Goal: Communication & Community: Answer question/provide support

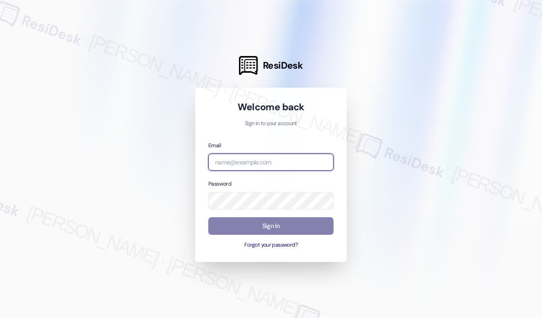
click at [291, 156] on input "email" at bounding box center [270, 162] width 125 height 18
type input "automated-surveys-orion_housing-[PERSON_NAME].roles@orion_[DOMAIN_NAME]"
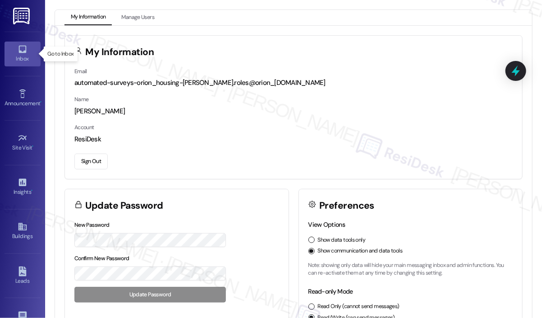
click at [22, 56] on div "Inbox" at bounding box center [22, 58] width 45 height 9
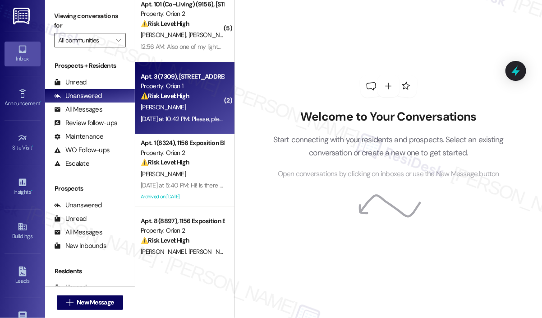
scroll to position [1083, 0]
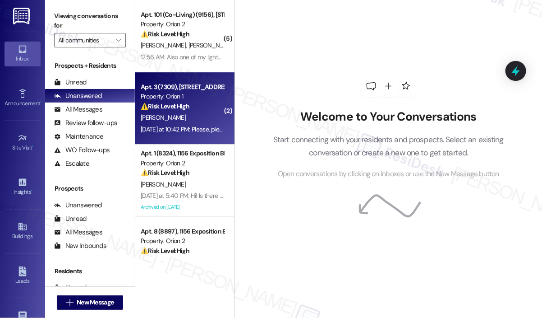
click at [202, 120] on div "[PERSON_NAME]" at bounding box center [182, 117] width 85 height 11
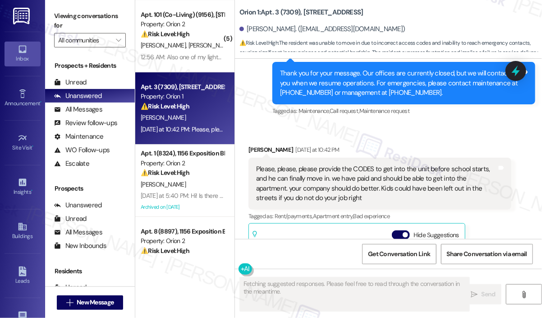
scroll to position [240, 0]
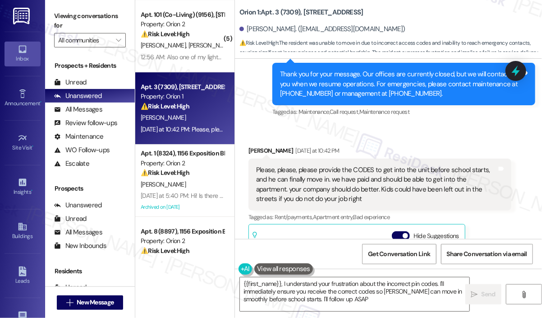
type textarea "{{first_name}}, I understand your frustration about the incorrect pin codes. I'…"
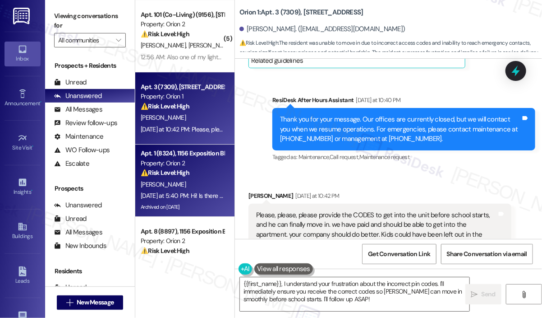
click at [212, 193] on div "[DATE] at 5:40 PM: Hi! Is there an update on the keys or laundry? [DATE] at 5:4…" at bounding box center [225, 195] width 169 height 8
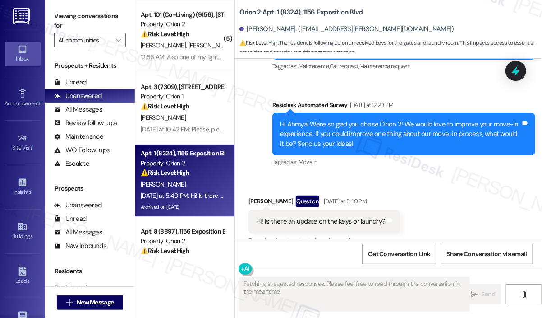
scroll to position [5787, 0]
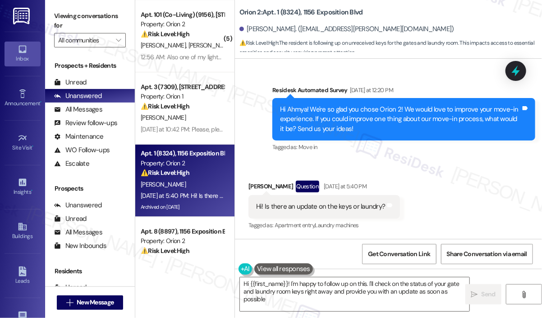
type textarea "Hi {{first_name}}! I'm happy to follow up on this. I'll check on the status of …"
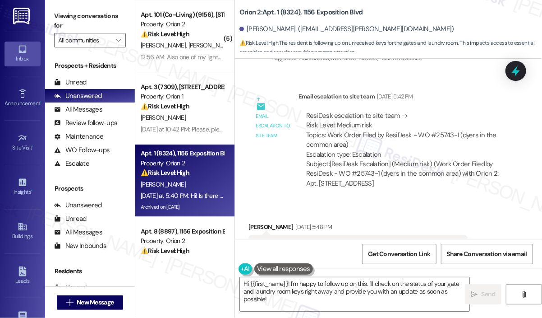
scroll to position [5336, 0]
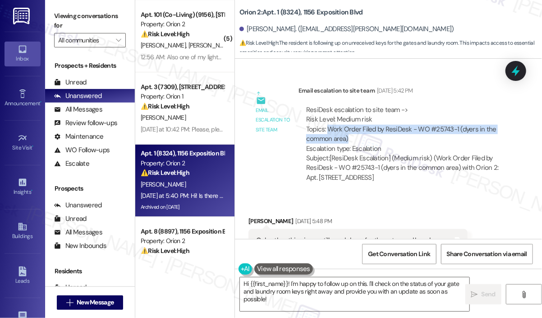
drag, startPoint x: 361, startPoint y: 148, endPoint x: 329, endPoint y: 139, distance: 33.0
click at [329, 139] on div "ResiDesk escalation to site team -> Risk Level: Medium risk Topics: Work Order …" at bounding box center [405, 129] width 198 height 48
copy div "Work Order Filed by ResiDesk - WO #25743-1 (dyers in the common area)"
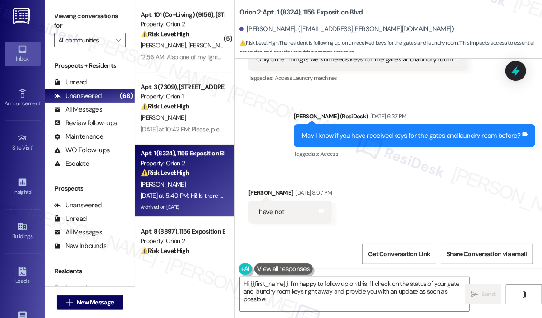
scroll to position [5382, 0]
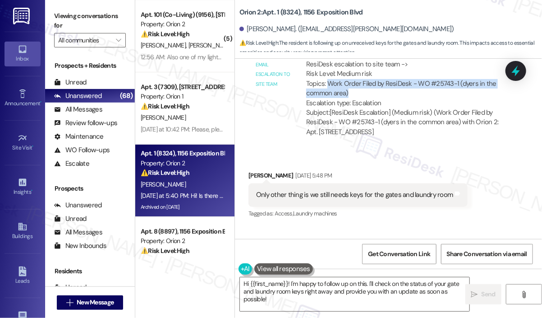
copy div "Work Order Filed by ResiDesk - WO #25743-1 (dyers in the common area)"
click at [516, 75] on icon at bounding box center [516, 71] width 11 height 14
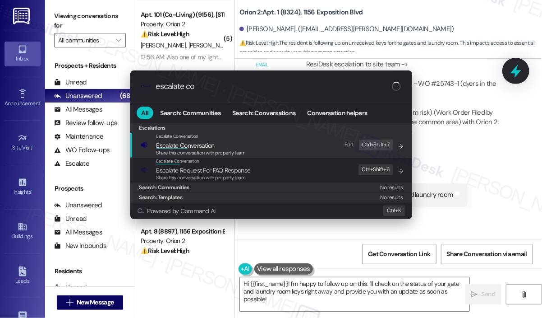
type input "escalate con"
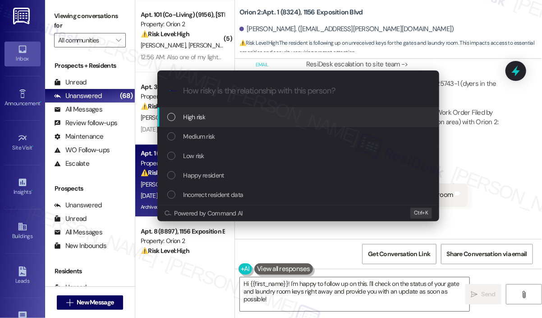
click at [120, 41] on div "Escalate Conversation How risky is the relationship with this person? Topics (e…" at bounding box center [271, 159] width 542 height 318
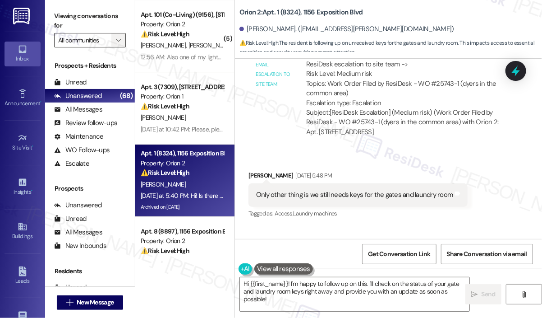
click at [120, 41] on icon "" at bounding box center [118, 40] width 5 height 7
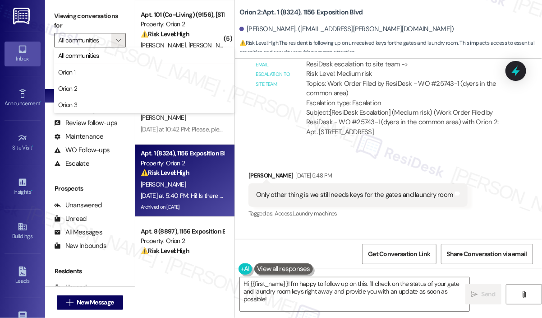
click at [433, 150] on div "Email escalation to site team Email escalation to site team [DATE] 5:42 PM Resi…" at bounding box center [380, 91] width 277 height 117
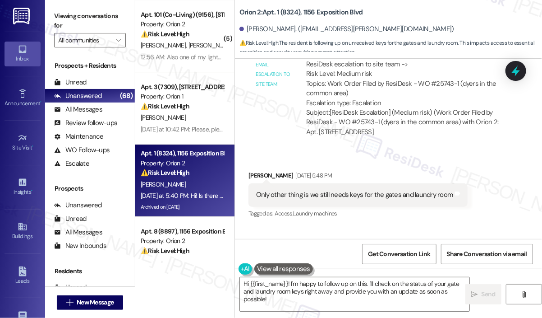
click at [514, 74] on icon at bounding box center [516, 71] width 12 height 12
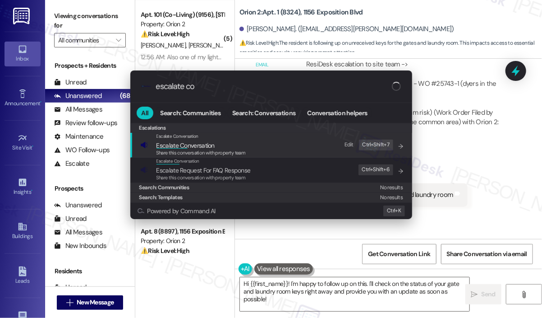
type input "escalate con"
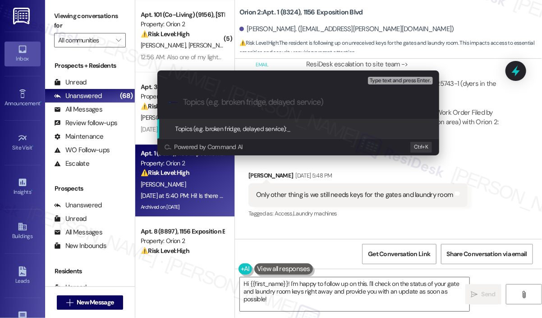
paste input "Work Order Filed by ResiDesk - WO #25743-1 (dyers in the common area)"
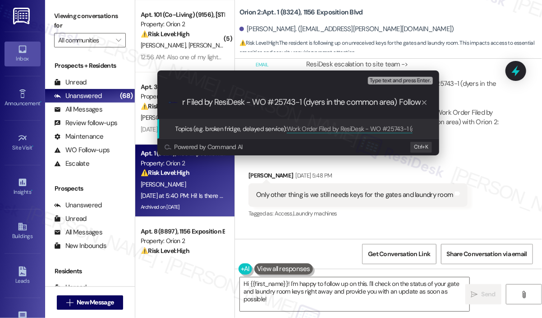
scroll to position [0, 40]
type input "Work Order Filed by ResiDesk - WO #25743-1 (dyers in the common area) Follow Up"
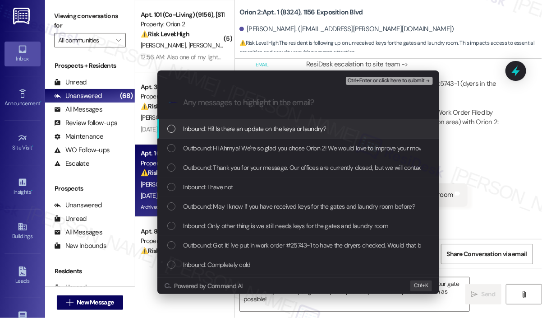
click at [319, 125] on span "Inbound: Hi! Is there an update on the keys or laundry?" at bounding box center [255, 129] width 143 height 10
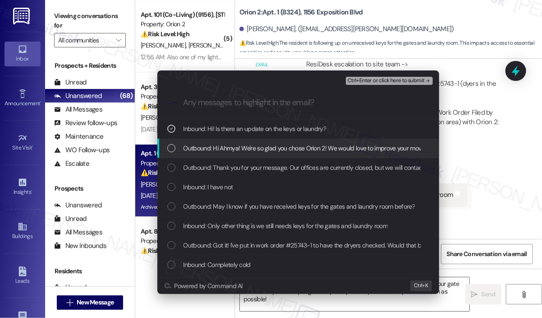
click at [321, 144] on span "Outbound: Hi Ahmya! We're so glad you chose Orion 2! We would love to improve y…" at bounding box center [452, 148] width 536 height 10
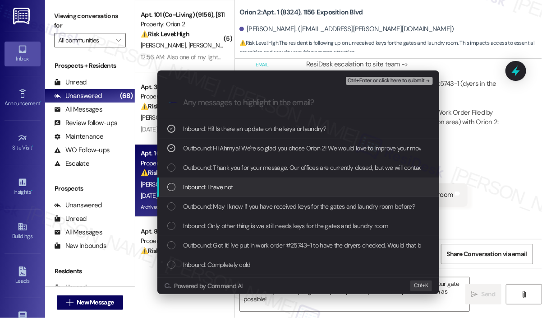
click at [313, 185] on div "Inbound: I have not" at bounding box center [299, 187] width 264 height 10
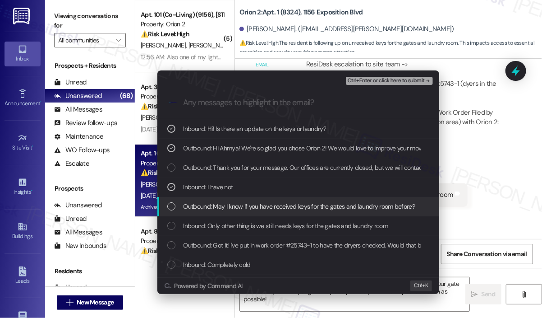
click at [325, 202] on span "Outbound: May I know if you have received keys for the gates and laundry room b…" at bounding box center [300, 206] width 232 height 10
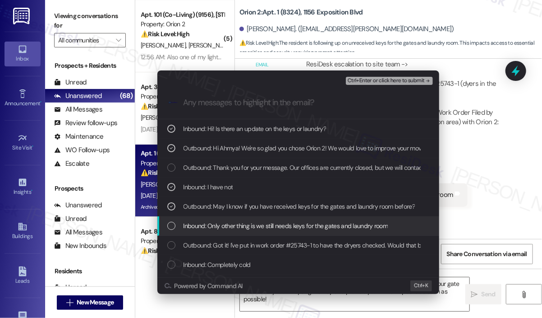
click at [328, 225] on span "Inbound: Only other thing is we still needs keys for the gates and laundry room" at bounding box center [286, 226] width 205 height 10
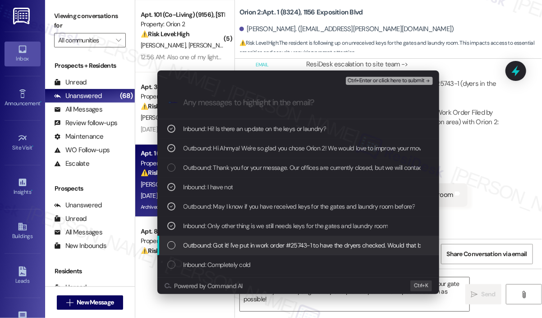
click at [341, 244] on span "Outbound: Got it! I've put in work order #25743-1 to have the dryers checked. W…" at bounding box center [323, 245] width 278 height 10
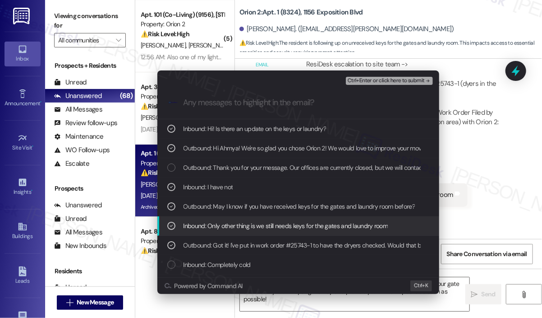
click at [348, 223] on span "Inbound: Only other thing is we still needs keys for the gates and laundry room" at bounding box center [286, 226] width 205 height 10
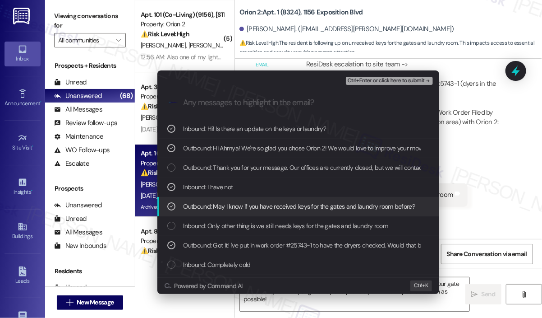
click at [464, 182] on div "Escalate Conversation High risk Work Order Filed by ResiDesk - WO #25743-1 (dye…" at bounding box center [271, 159] width 542 height 318
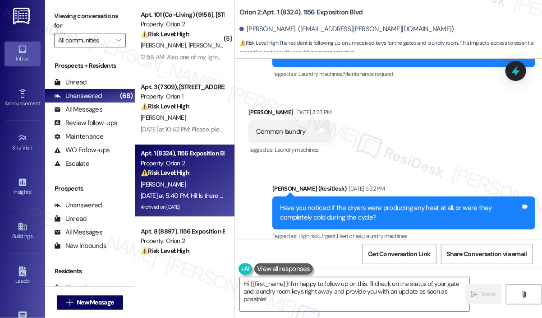
scroll to position [4976, 0]
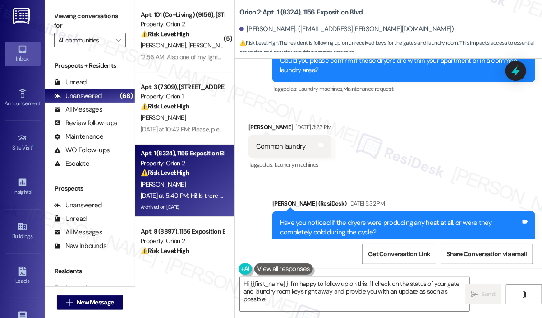
click at [441, 177] on div "Received via SMS [PERSON_NAME] [DATE] 3:23 PM Common laundry Tags and notes Tag…" at bounding box center [388, 140] width 307 height 76
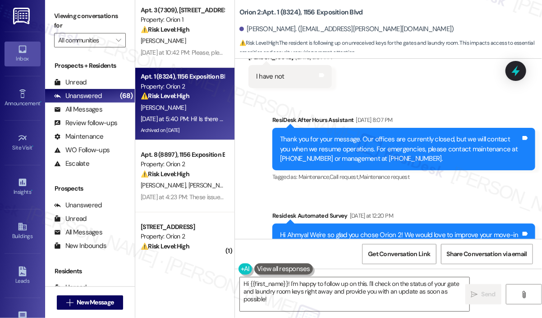
scroll to position [1173, 0]
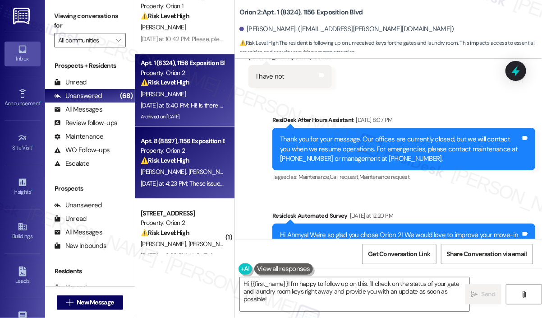
click at [199, 169] on div "[PERSON_NAME] [PERSON_NAME]" at bounding box center [182, 171] width 85 height 11
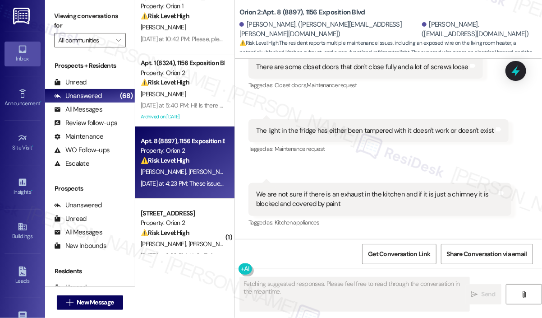
scroll to position [891, 0]
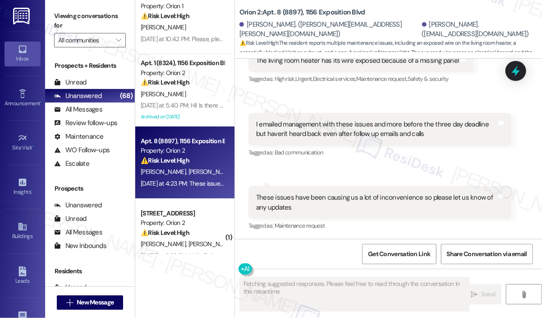
click at [372, 182] on div "Received via SMS 4:23 PM [PERSON_NAME] Question [DATE] at 4:23 PM These issues …" at bounding box center [380, 209] width 277 height 60
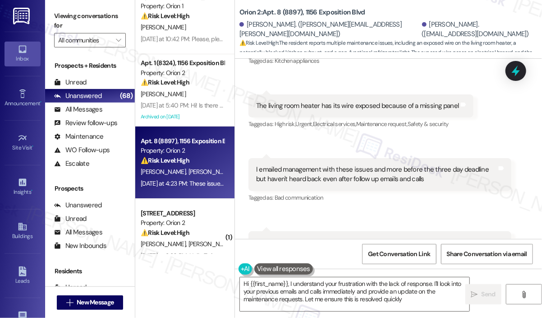
type textarea "Hi {{first_name}}, I understand your frustration with the lack of response. I'l…"
click at [382, 200] on div "Tagged as: Bad communication Click to highlight conversations about Bad communi…" at bounding box center [380, 197] width 263 height 13
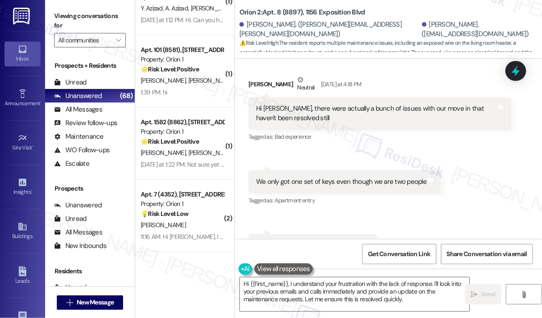
scroll to position [2571, 0]
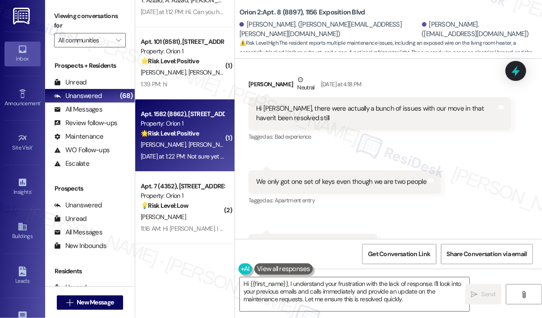
click at [293, 148] on span "[PERSON_NAME]" at bounding box center [317, 144] width 48 height 8
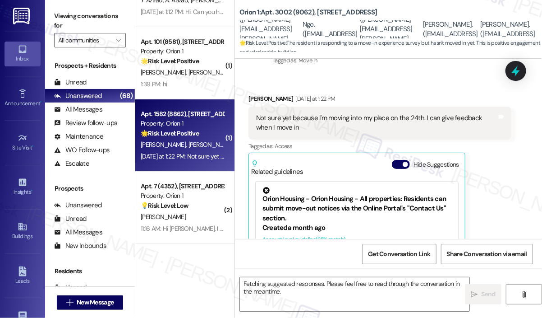
scroll to position [225, 0]
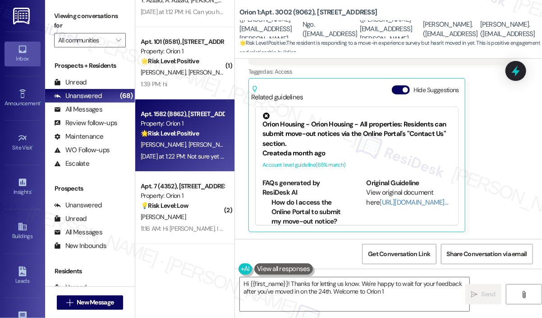
type textarea "Hi {{first_name}}! Thanks for letting us know. We're happy to wait for your fee…"
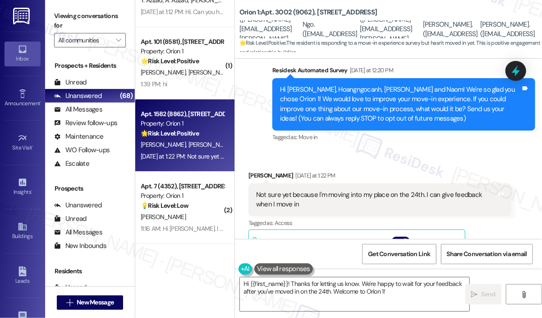
scroll to position [90, 0]
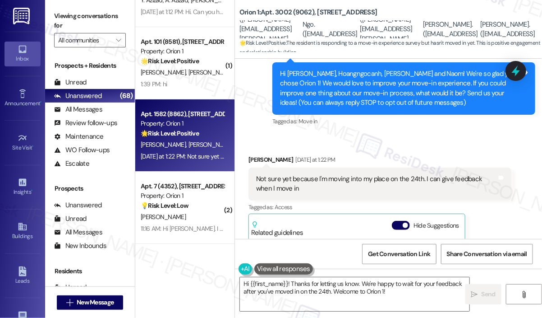
click at [468, 142] on div "Received via SMS [PERSON_NAME] [DATE] at 1:22 PM Not sure yet because I'm movin…" at bounding box center [388, 254] width 307 height 240
click at [434, 292] on textarea "Hi {{first_name}}! Thanks for letting us know. We're happy to wait for your fee…" at bounding box center [355, 294] width 230 height 34
click at [493, 291] on span "Send" at bounding box center [489, 293] width 14 height 9
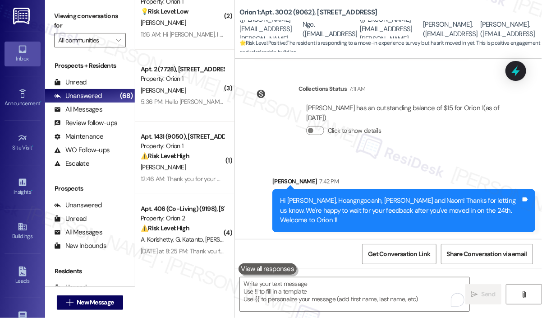
scroll to position [2706, 0]
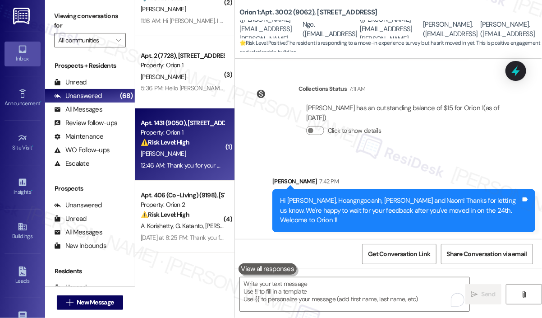
click at [208, 158] on div "[PERSON_NAME]" at bounding box center [182, 153] width 85 height 11
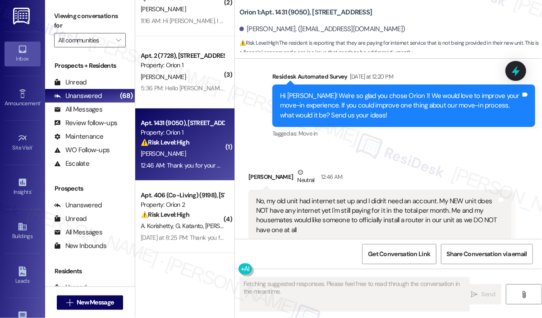
scroll to position [3636, 0]
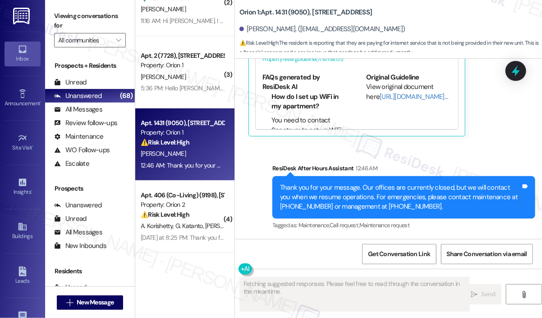
click at [494, 154] on div "Sent via SMS ResiDesk After Hours Assistant 12:46 AM Thank you for your message…" at bounding box center [388, 191] width 307 height 96
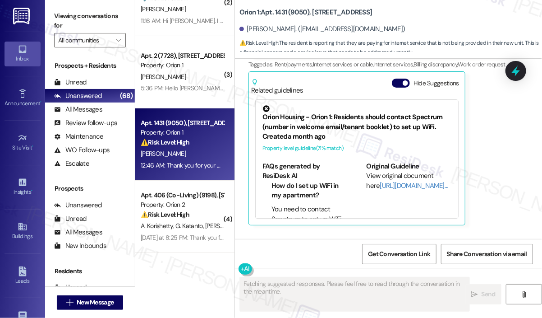
scroll to position [3410, 0]
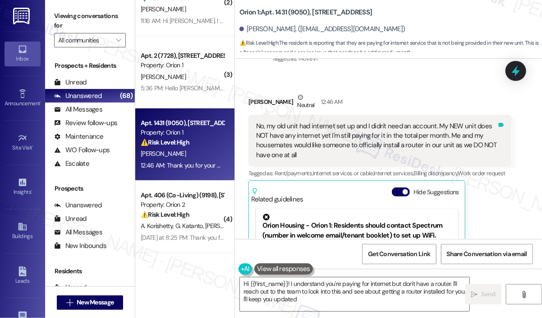
type textarea "Hi {{first_name}}! I understand you're paying for internet but don't have a rou…"
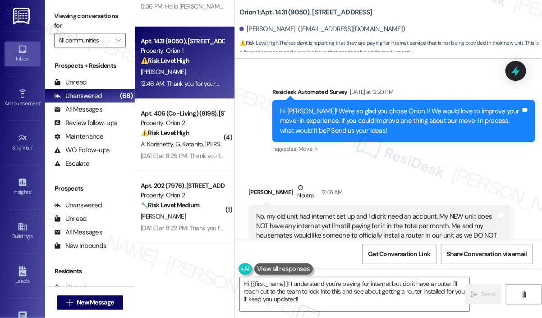
scroll to position [2797, 0]
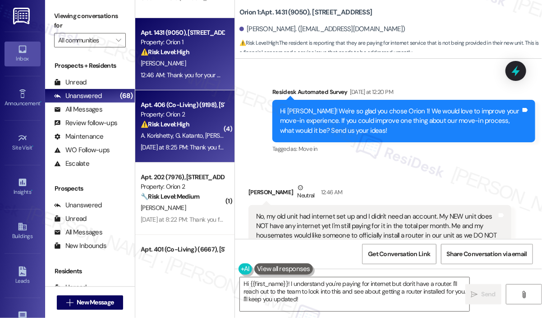
click at [203, 146] on div "[DATE] at 8:25 PM: Thank you for your message. Our offices are currently closed…" at bounding box center [456, 147] width 631 height 8
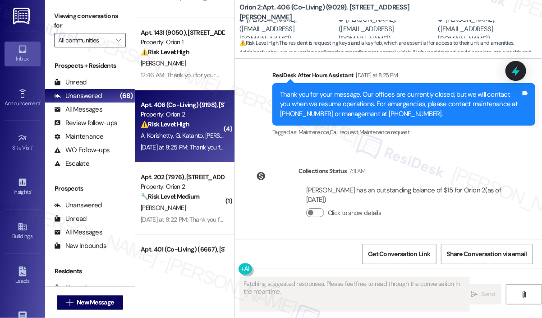
scroll to position [2645, 0]
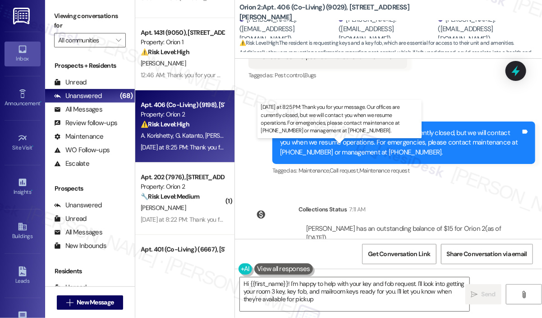
type textarea "Hi {{first_name}}! I'm happy to help with your key and fob request. I'll look i…"
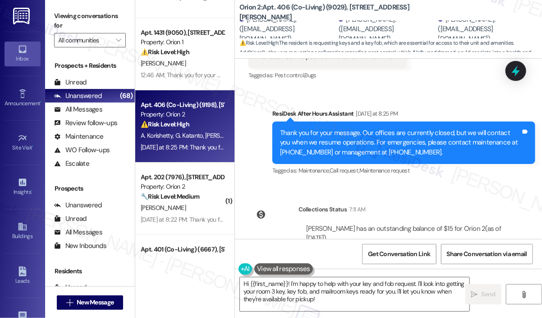
click at [309, 158] on div "Lease started [DATE] 8:00 PM Survey, sent via SMS Residesk Automated Survey [DA…" at bounding box center [388, 149] width 307 height 180
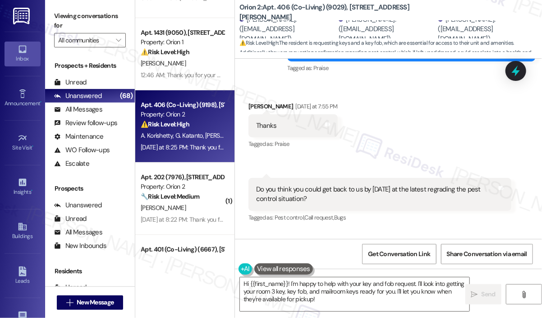
scroll to position [2329, 0]
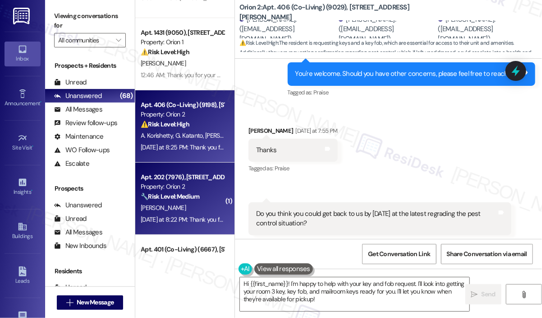
click at [194, 184] on div "Property: Orion 2" at bounding box center [182, 186] width 83 height 9
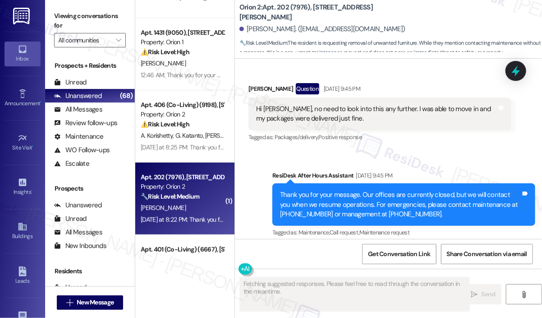
scroll to position [1538, 0]
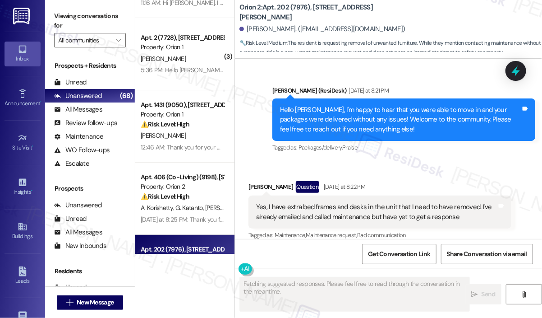
click at [402, 161] on div "Received via SMS [PERSON_NAME] Question [DATE] at 8:22 PM Yes, I have extra bed…" at bounding box center [388, 205] width 307 height 88
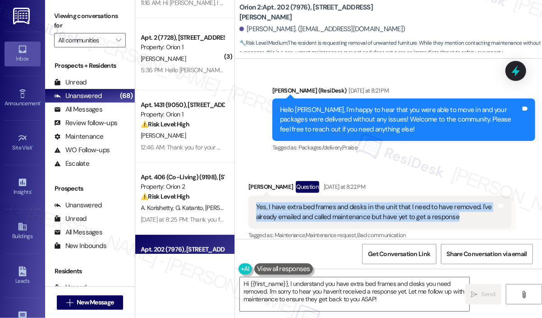
drag, startPoint x: 465, startPoint y: 208, endPoint x: 255, endPoint y: 196, distance: 210.1
click at [255, 202] on div "Yes, I have extra bed frames and desks in the unit that I need to have removed.…" at bounding box center [376, 211] width 243 height 19
copy div "Yes, I have extra bed frames and desks in the unit that I need to have removed.…"
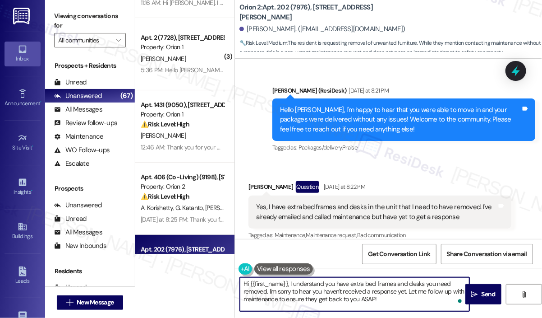
drag, startPoint x: 398, startPoint y: 299, endPoint x: 289, endPoint y: 283, distance: 110.8
click at [289, 283] on textarea "Hi {{first_name}}, I understand you have extra bed frames and desks you need re…" at bounding box center [355, 294] width 230 height 34
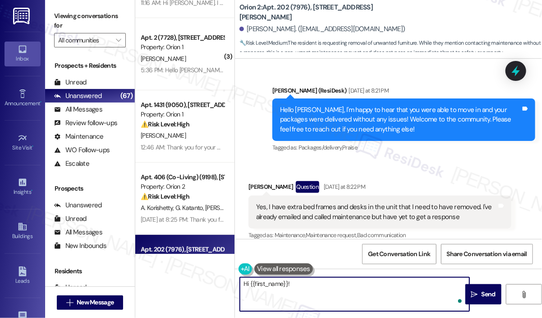
paste textarea "Thank you for reaching out. You mentioned needing extra bed frames and desks re…"
type textarea "Hi {{first_name}}! Thank you for reaching out. You mentioned needing extra bed …"
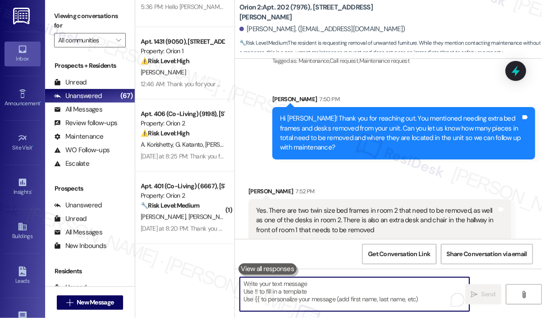
scroll to position [2977, 0]
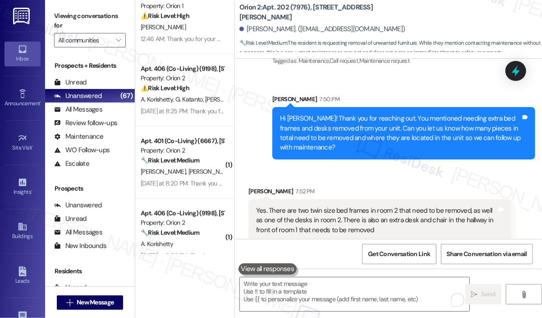
click at [202, 168] on div "[PERSON_NAME] [PERSON_NAME]" at bounding box center [182, 171] width 85 height 11
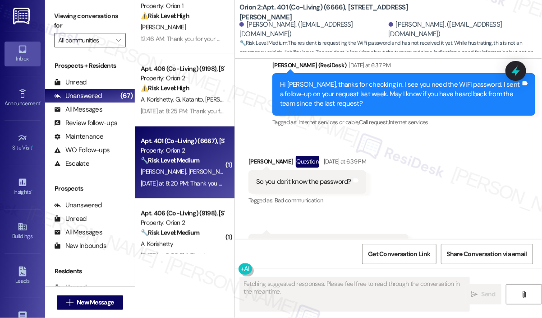
scroll to position [3197, 0]
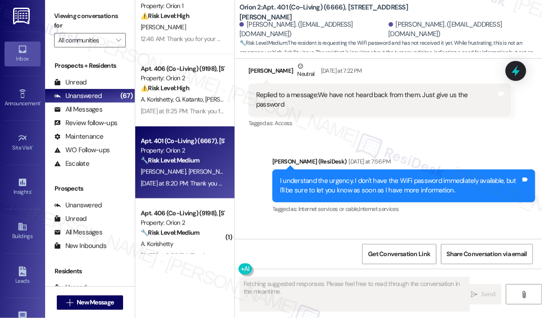
click at [469, 222] on div "Received via SMS [PERSON_NAME] Question [DATE] at 8:20 PM What's the turnaround…" at bounding box center [388, 254] width 307 height 65
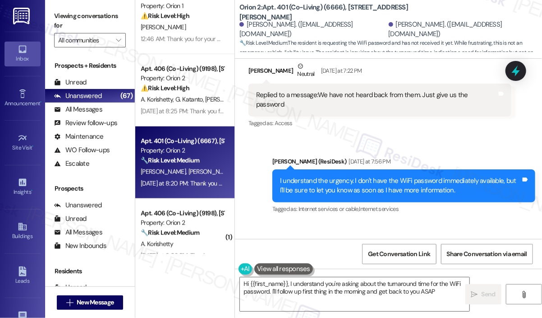
type textarea "Hi {{first_name}}, I understand you're asking about the turnaround time for the…"
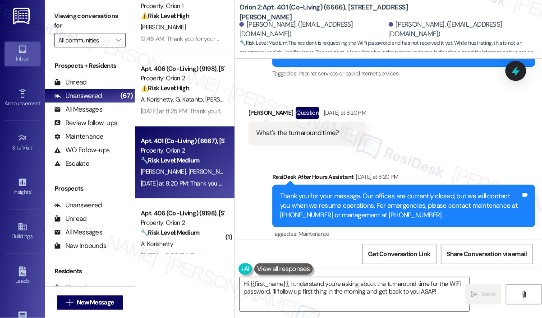
scroll to position [3022, 0]
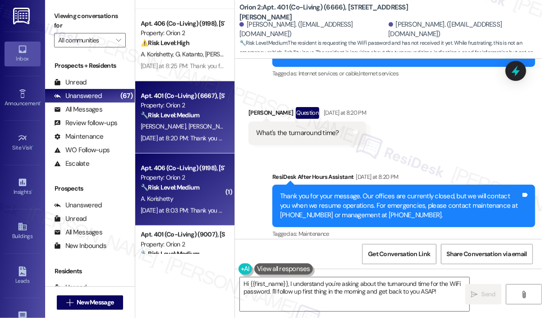
click at [199, 185] on strong "🔧 Risk Level: Medium" at bounding box center [170, 187] width 59 height 8
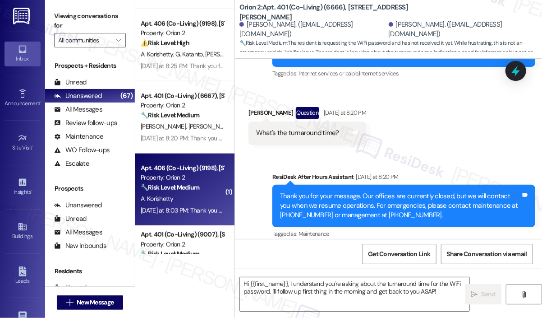
type textarea "Fetching suggested responses. Please feel free to read through the conversation…"
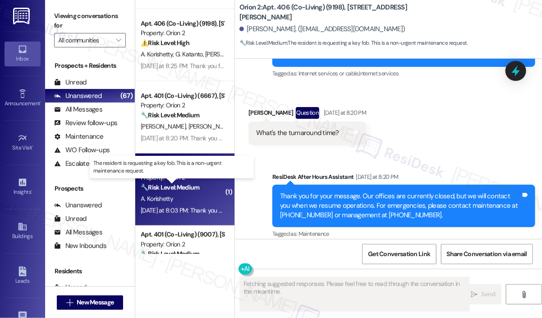
scroll to position [54, 0]
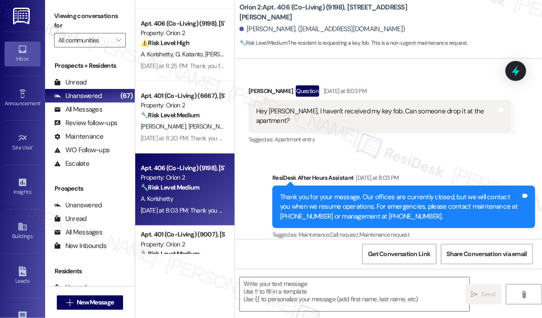
click at [421, 152] on div "Sent via SMS ResiDesk After Hours Assistant [DATE] at 8:03 PM Thank you for you…" at bounding box center [388, 200] width 307 height 96
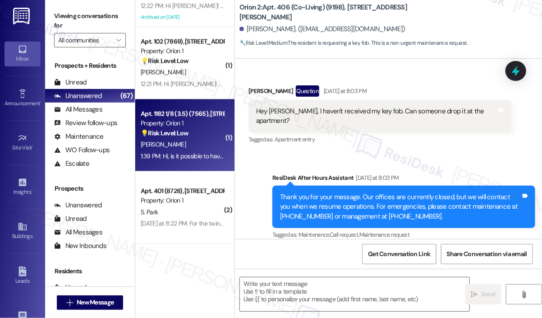
scroll to position [3338, 0]
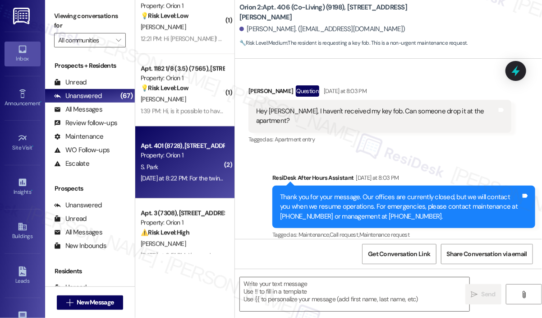
click at [201, 162] on div "S. Park" at bounding box center [182, 166] width 85 height 11
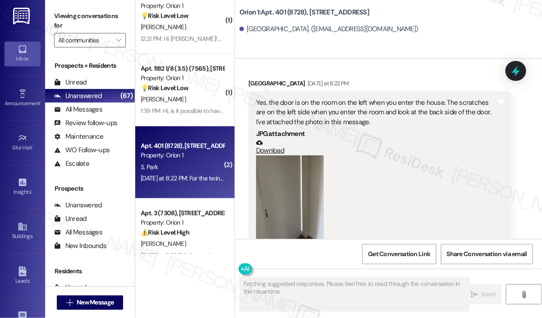
scroll to position [664, 0]
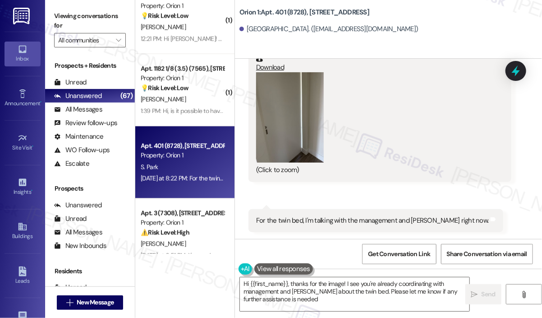
type textarea "Hi {{first_name}}, thanks for the image! I see you're already coordinating with…"
click at [407, 35] on div "[GEOGRAPHIC_DATA]. ([EMAIL_ADDRESS][DOMAIN_NAME])" at bounding box center [391, 29] width 303 height 18
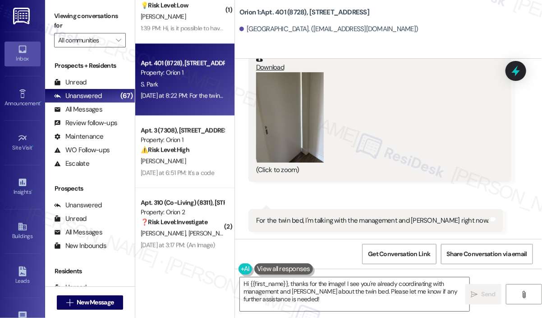
scroll to position [3427, 0]
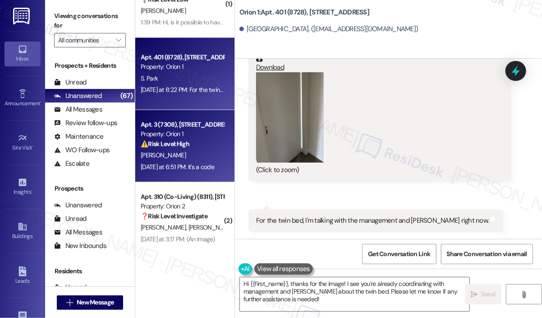
click at [164, 142] on strong "⚠️ Risk Level: High" at bounding box center [165, 143] width 49 height 8
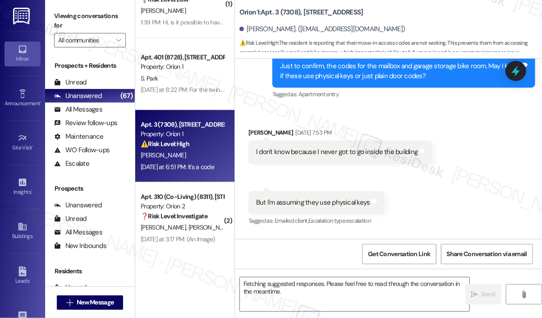
scroll to position [1319, 0]
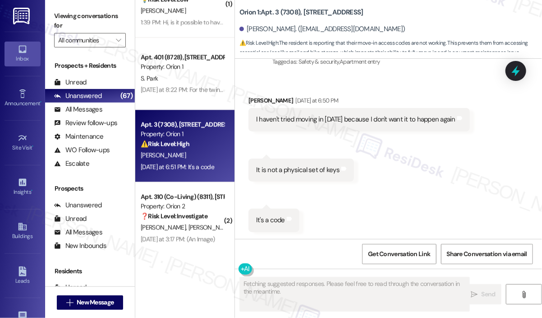
click at [467, 206] on div "Received via SMS [PERSON_NAME] [DATE] at 6:50 PM I haven't tried moving in [DAT…" at bounding box center [388, 156] width 307 height 163
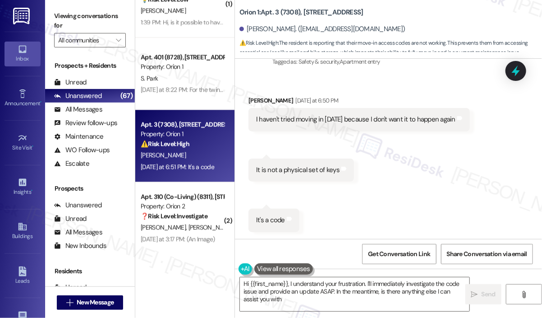
type textarea "Hi {{first_name}}, I understand your frustration. I'll immediately investigate …"
click at [431, 168] on div "Received via SMS [PERSON_NAME] [DATE] at 6:50 PM I haven't tried moving in [DAT…" at bounding box center [388, 156] width 307 height 163
click at [423, 181] on div "Received via SMS [PERSON_NAME] [DATE] at 6:50 PM I haven't tried moving in [DAT…" at bounding box center [388, 156] width 307 height 163
click at [401, 212] on div "Received via SMS [PERSON_NAME] [DATE] at 6:50 PM I haven't tried moving in [DAT…" at bounding box center [388, 156] width 307 height 163
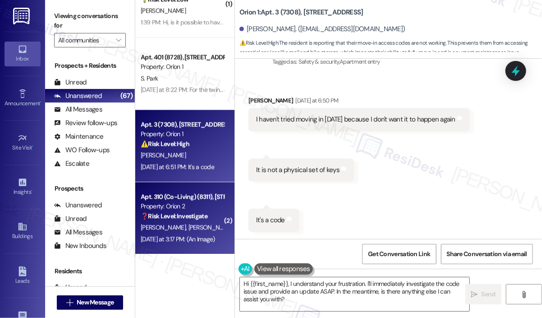
click at [189, 212] on strong "❓ Risk Level: Investigate" at bounding box center [174, 216] width 67 height 8
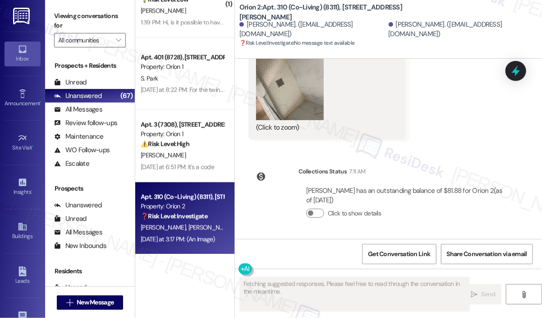
click at [442, 192] on div "[PERSON_NAME] has an outstanding balance of $81.88 for Orion 2 (as of [DATE])" at bounding box center [405, 195] width 198 height 19
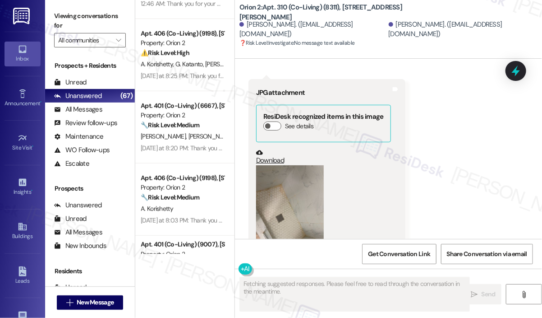
scroll to position [2931, 0]
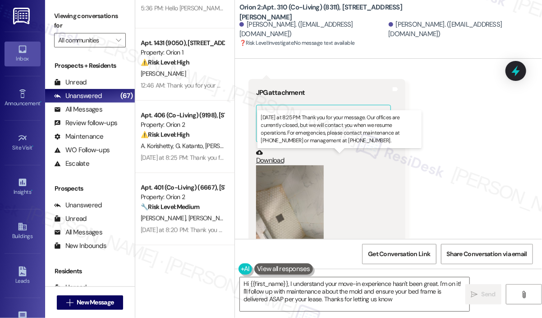
type textarea "Hi {{first_name}}, I understand your move-in experience hasn't been great. I'm …"
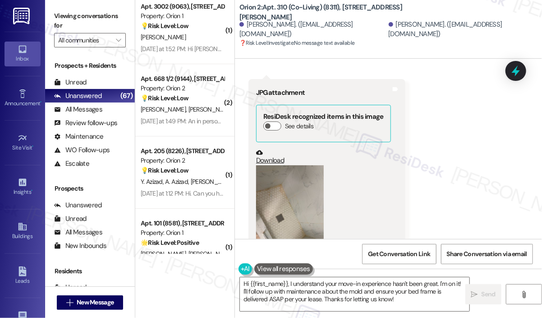
scroll to position [2525, 0]
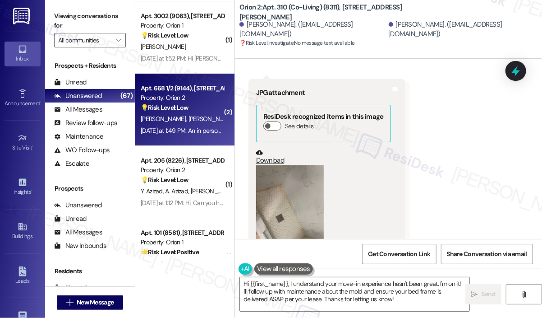
click at [191, 130] on div "[DATE] at 1:49 PM: An in person manager to help with accessing premises and go …" at bounding box center [339, 130] width 396 height 8
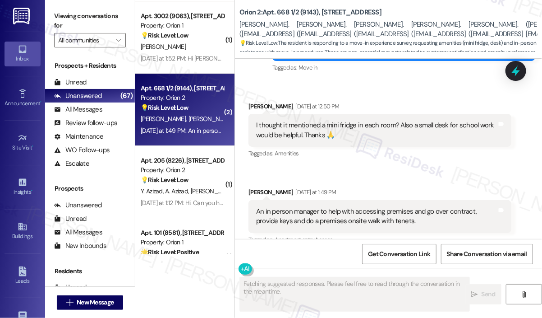
scroll to position [249, 0]
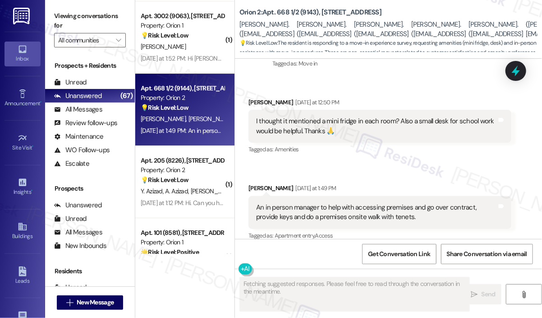
click at [412, 176] on div "Received via SMS [PERSON_NAME] [DATE] at 1:49 PM An in person manager to help w…" at bounding box center [380, 212] width 277 height 72
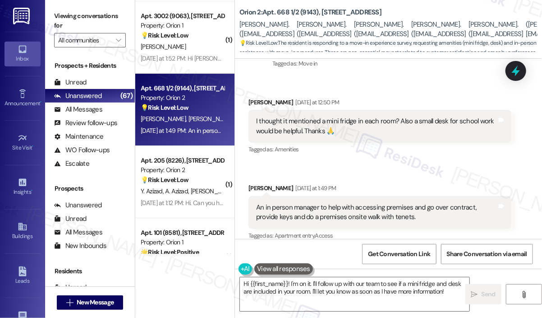
click at [399, 157] on div "Received via SMS [PERSON_NAME] [DATE] at 12:50 PM I thought it mentioned a mini…" at bounding box center [388, 162] width 307 height 171
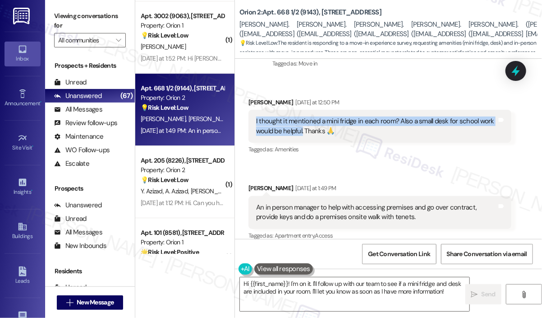
drag, startPoint x: 303, startPoint y: 122, endPoint x: 251, endPoint y: 111, distance: 53.2
click at [251, 110] on div "I thought it mentioned a mini fridge in each room? Also a small desk for school…" at bounding box center [380, 126] width 263 height 33
copy div "I thought it mentioned a mini fridge in each room? Also a small desk for school…"
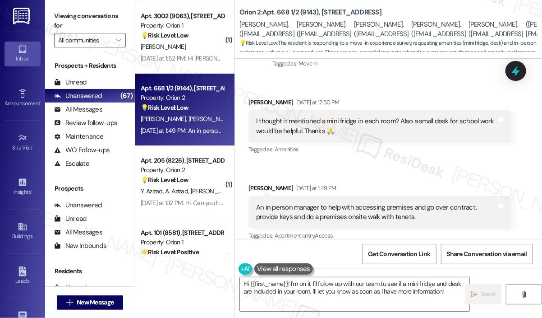
click at [347, 207] on div "An in person manager to help with accessing premises and go over contract, prov…" at bounding box center [376, 212] width 241 height 19
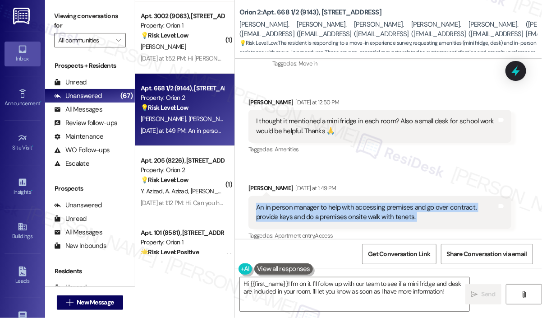
click at [347, 207] on div "An in person manager to help with accessing premises and go over contract, prov…" at bounding box center [376, 212] width 241 height 19
copy div "An in person manager to help with accessing premises and go over contract, prov…"
click at [386, 293] on textarea "Hi {{first_name}}! I'm on it. I'll follow up with our team to see if a mini fri…" at bounding box center [355, 294] width 230 height 34
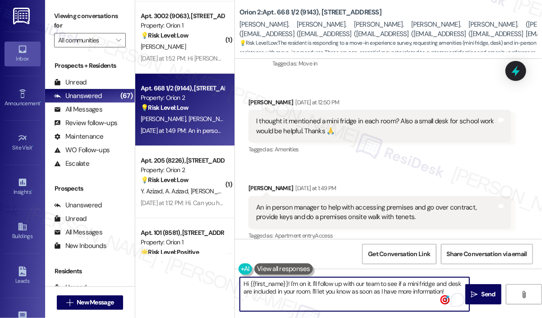
drag, startPoint x: 448, startPoint y: 292, endPoint x: 290, endPoint y: 285, distance: 157.6
click at [290, 285] on textarea "Hi {{first_name}}! I'm on it. I'll follow up with our team to see if a mini fri…" at bounding box center [355, 294] width 230 height 34
paste textarea "Thank you for sharing your move-in feedback. Can you let us know if your main c…"
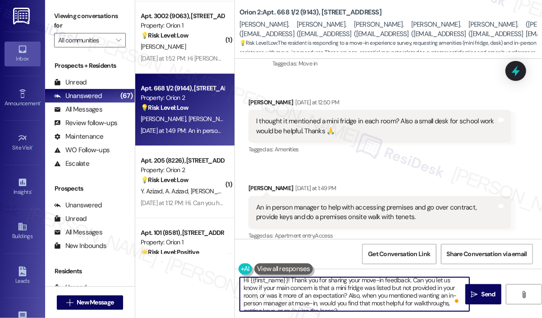
scroll to position [9, 0]
click at [357, 301] on textarea "Hi {{first_name}}! Thank you for sharing your move-in feedback. Can you let us …" at bounding box center [355, 294] width 230 height 34
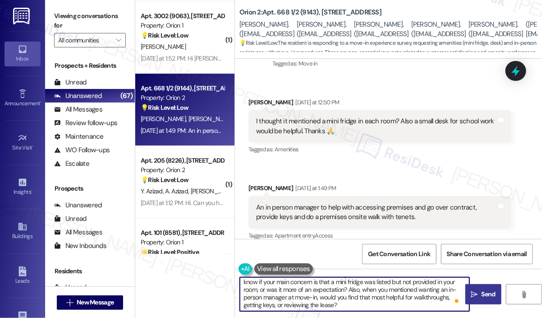
type textarea "Hi {{first_name}}! Thank you for sharing your move-in feedback. Can you let us …"
click at [482, 295] on span "Send" at bounding box center [489, 293] width 14 height 9
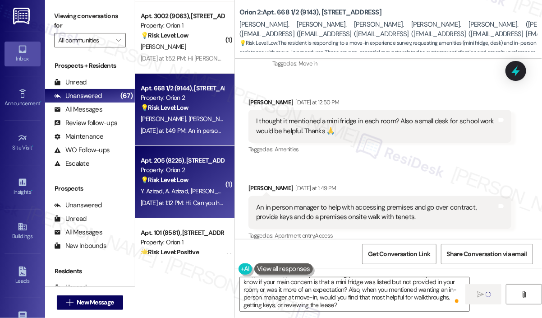
click at [179, 180] on strong "💡 Risk Level: Low" at bounding box center [165, 179] width 48 height 8
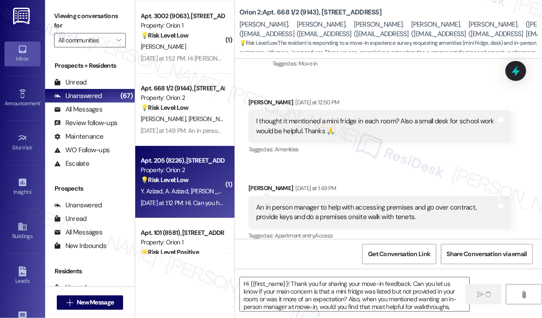
type textarea "Fetching suggested responses. Please feel free to read through the conversation…"
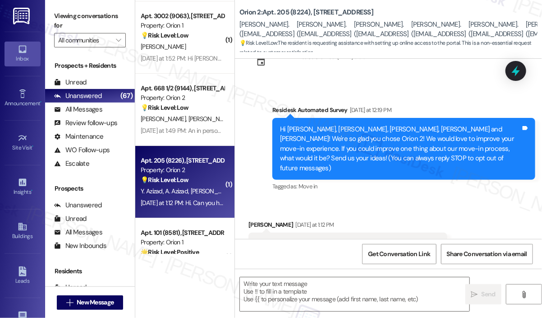
scroll to position [61, 0]
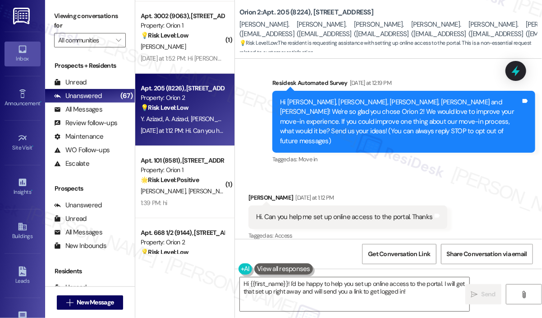
click at [438, 186] on div "Received via SMS [PERSON_NAME] [DATE] at 1:12 PM Hi. Can you help me set up onl…" at bounding box center [348, 217] width 212 height 63
click at [350, 212] on div "Hi. Can you help me set up online access to the portal. Thanks" at bounding box center [344, 216] width 177 height 9
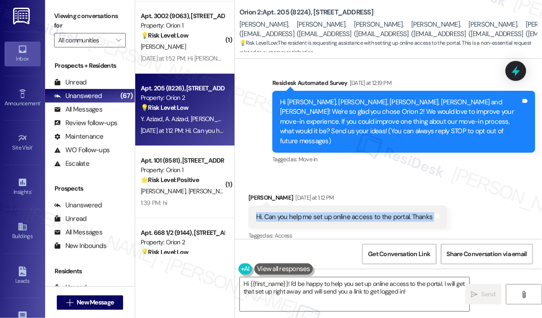
click at [350, 212] on div "Hi. Can you help me set up online access to the portal. Thanks" at bounding box center [344, 216] width 177 height 9
copy div "Hi. Can you help me set up online access to the portal. Thanks Tags and notes"
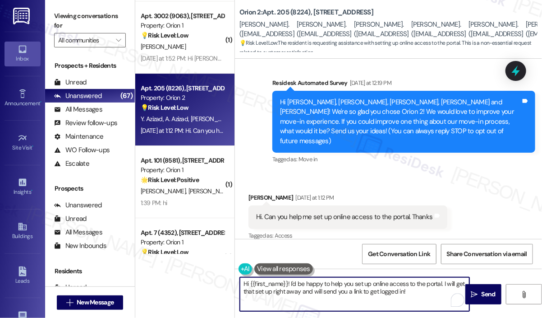
drag, startPoint x: 419, startPoint y: 292, endPoint x: 312, endPoint y: 310, distance: 108.9
click at [290, 282] on textarea "Hi {{first_name}}! I'd be happy to help you set up online access to the portal.…" at bounding box center [355, 294] width 230 height 34
paste textarea "Thank you for reaching out. Can you let us know if you’ve already received your…"
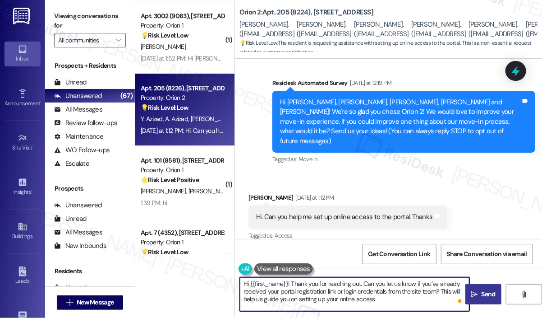
type textarea "Hi {{first_name}}! Thank you for reaching out. Can you let us know if you’ve al…"
click at [488, 294] on span "Send" at bounding box center [489, 293] width 14 height 9
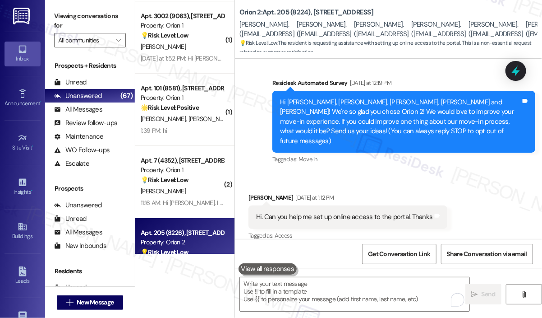
click at [368, 175] on div "Received via SMS [PERSON_NAME] [DATE] at 1:12 PM Hi. Can you help me set up onl…" at bounding box center [388, 210] width 307 height 76
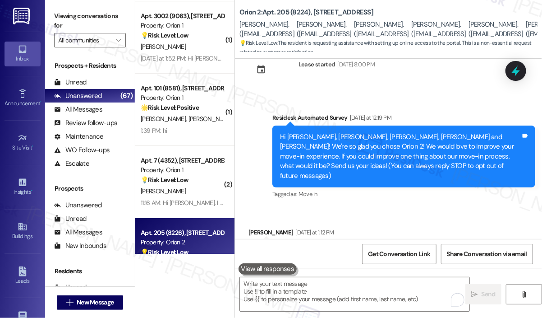
scroll to position [0, 0]
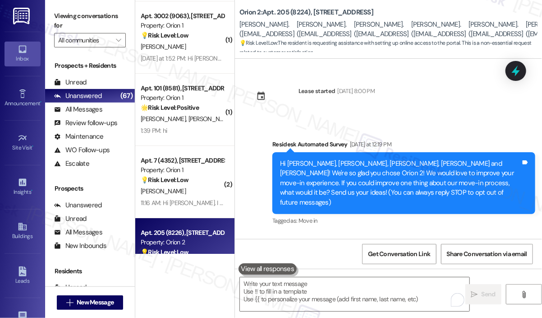
click at [382, 118] on div "Lease started [DATE] 8:00 PM" at bounding box center [312, 99] width 140 height 40
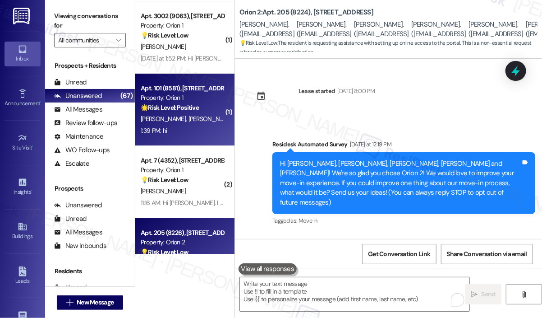
click at [203, 113] on div "[PERSON_NAME] [PERSON_NAME][GEOGRAPHIC_DATA]" at bounding box center [182, 118] width 85 height 11
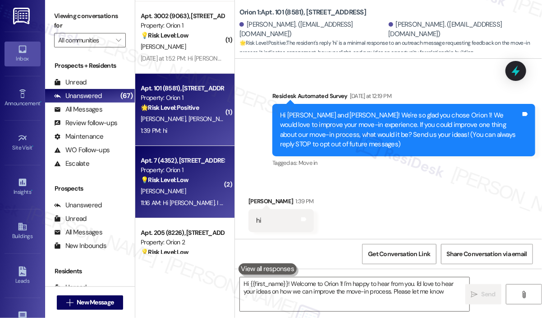
scroll to position [141, 0]
type textarea "Hi {{first_name}}! Welcome to Orion 1! I'm happy to hear from you. I'd love to …"
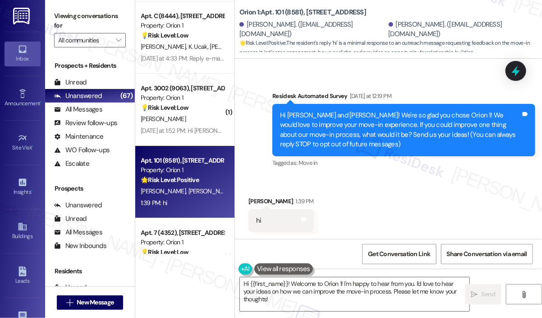
scroll to position [141, 0]
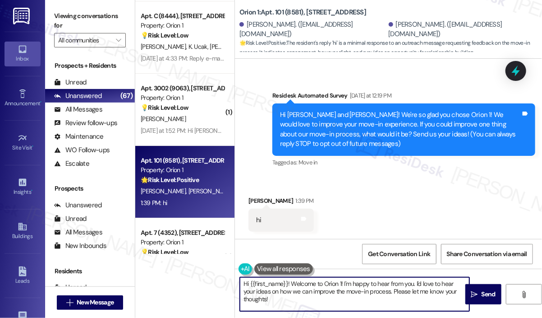
click at [359, 301] on textarea "Hi {{first_name}}! Welcome to Orion 1! I'm happy to hear from you. I'd love to …" at bounding box center [355, 294] width 230 height 34
click at [474, 294] on icon "" at bounding box center [474, 293] width 7 height 7
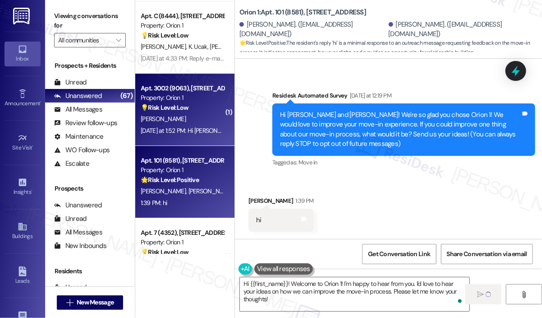
click at [196, 128] on div "[DATE] at 1:52 PM: Hi [PERSON_NAME], I can’t say anything yet bc I'm moving in …" at bounding box center [302, 130] width 323 height 8
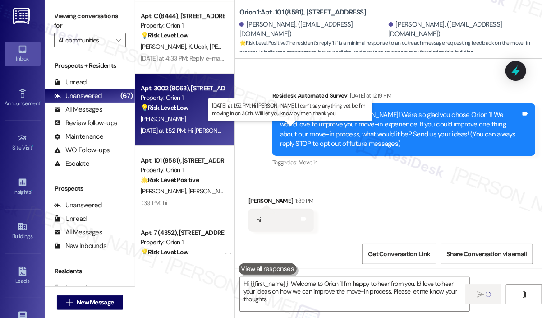
type textarea "Hi {{first_name}}! Welcome to Orion 1! I'm happy to hear from you. I'd love to …"
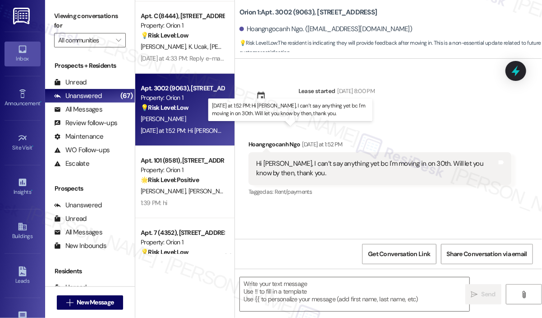
type textarea "Fetching suggested responses. Please feel free to read through the conversation…"
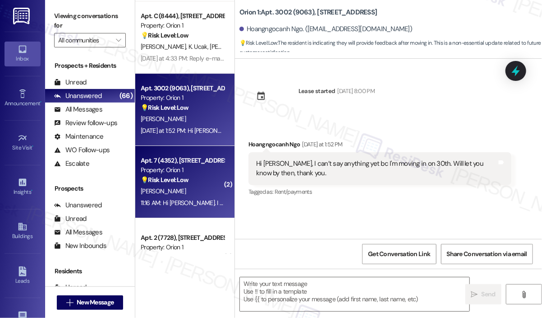
click at [198, 183] on div "💡 Risk Level: Low This is a non-essential request for information from a prospe…" at bounding box center [182, 179] width 83 height 9
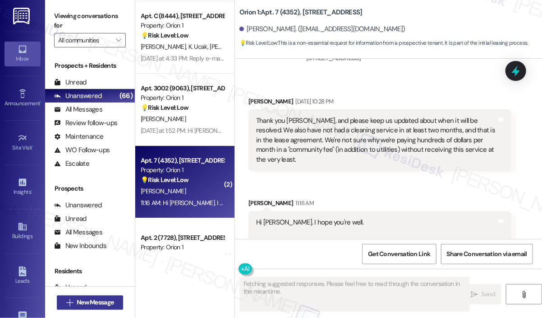
scroll to position [679, 0]
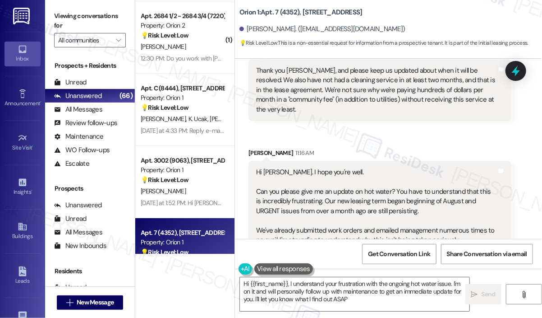
type textarea "Hi {{first_name}}, I understand your frustration with the ongoing hot water iss…"
click at [426, 15] on div "Orion 1: Apt. 7 (4352), [STREET_ADDRESS] Galatis. ([EMAIL_ADDRESS][DOMAIN_NAME]…" at bounding box center [391, 25] width 303 height 46
click at [447, 23] on div "[PERSON_NAME]. ([EMAIL_ADDRESS][DOMAIN_NAME])" at bounding box center [391, 29] width 303 height 18
click at [377, 120] on div "Received via SMS [PERSON_NAME] [DATE] 10:28 PM Thank you [PERSON_NAME], and ple…" at bounding box center [388, 142] width 307 height 232
